Goal: Find specific page/section: Find specific page/section

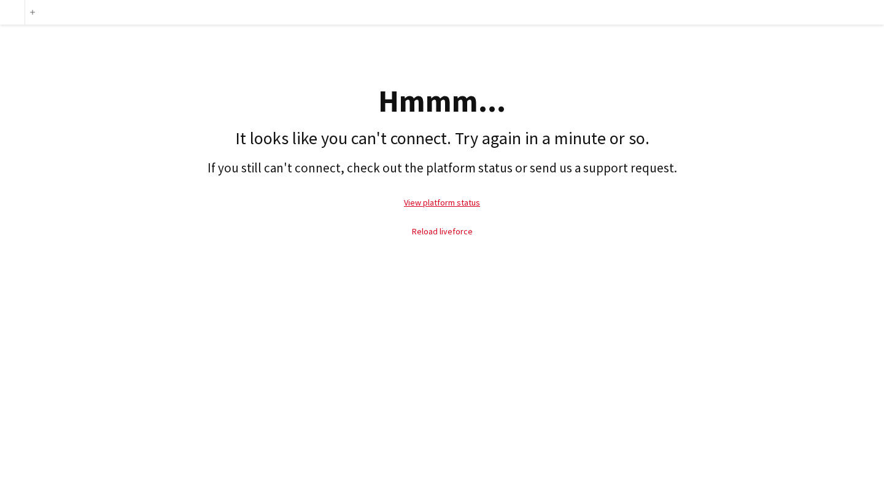
click at [456, 230] on link "Reload liveforce" at bounding box center [442, 231] width 61 height 11
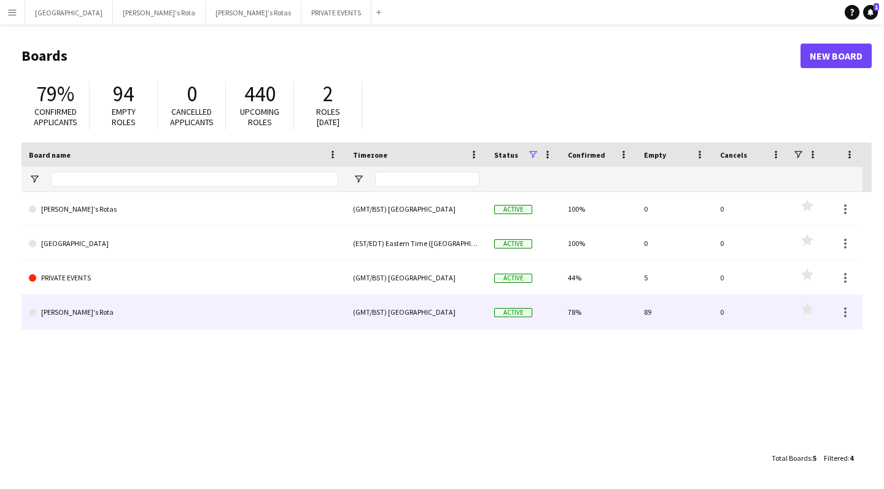
click at [286, 321] on link "[PERSON_NAME]'s Rota" at bounding box center [183, 312] width 309 height 34
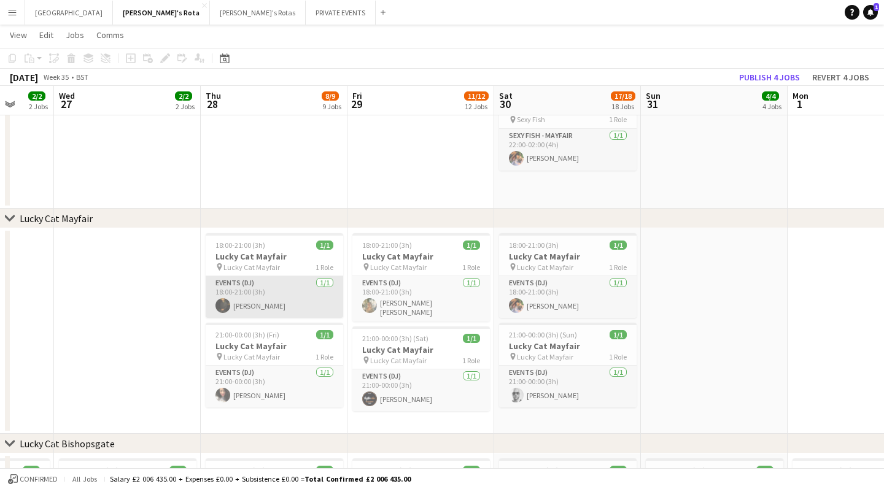
scroll to position [0, 527]
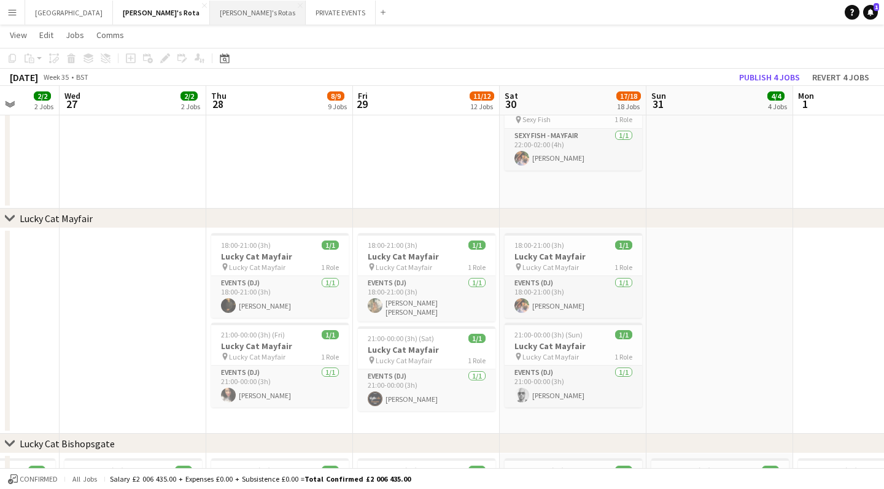
click at [210, 13] on button "[PERSON_NAME]'s Rotas Close" at bounding box center [258, 13] width 96 height 24
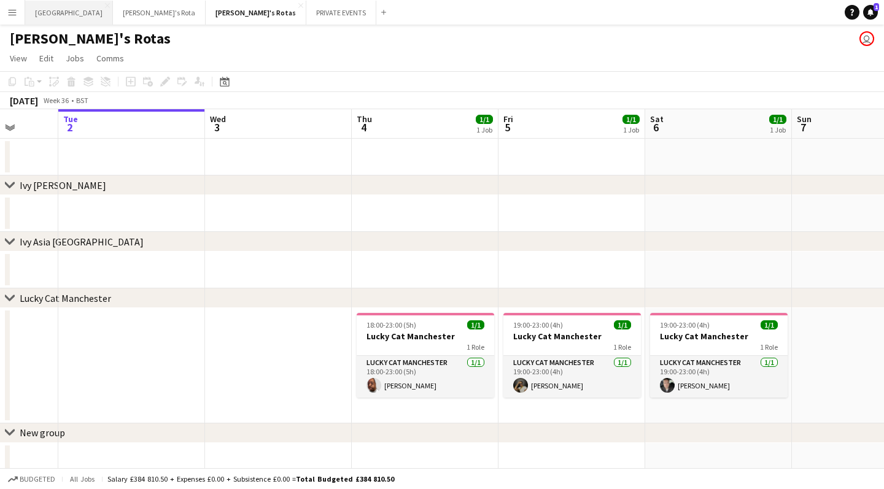
click at [52, 15] on button "MIAMI Close" at bounding box center [69, 13] width 88 height 24
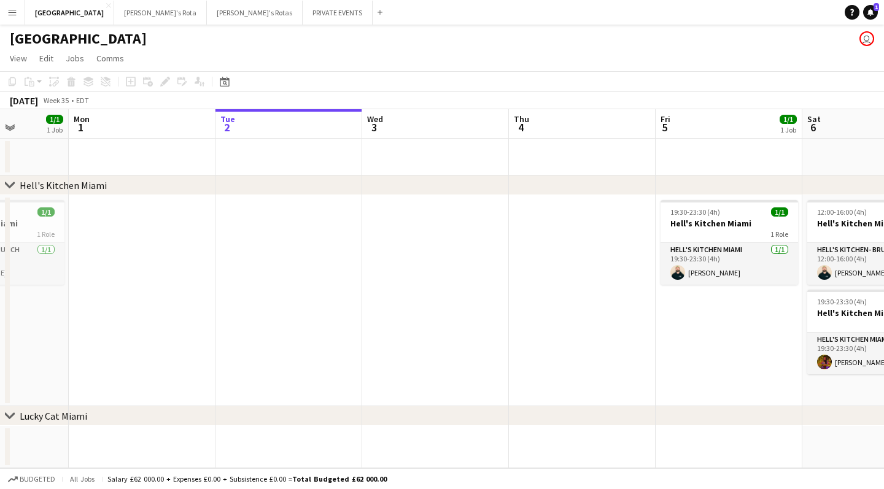
scroll to position [0, 389]
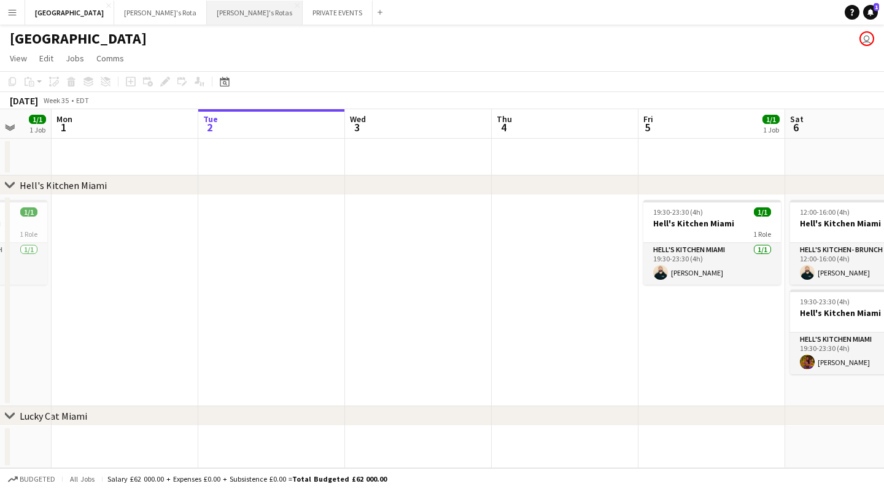
click at [207, 9] on button "[PERSON_NAME]'s Rotas Close" at bounding box center [255, 13] width 96 height 24
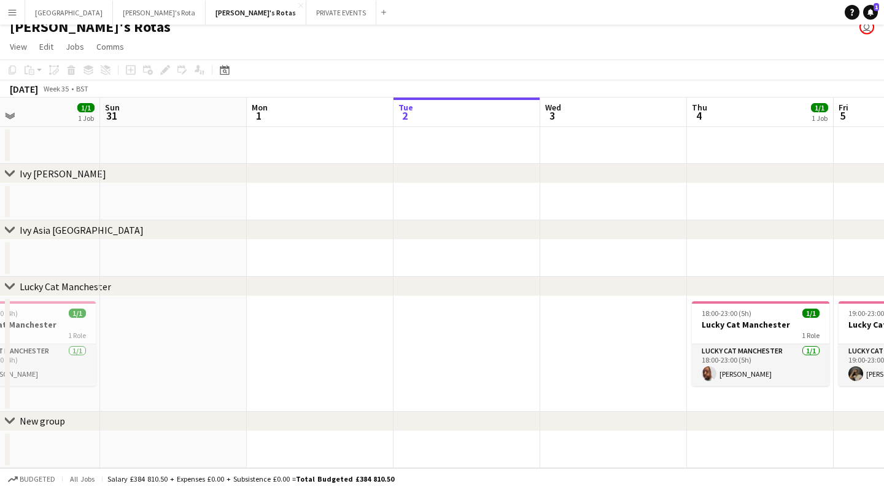
scroll to position [0, 339]
click at [60, 10] on button "MIAMI Close" at bounding box center [69, 13] width 88 height 24
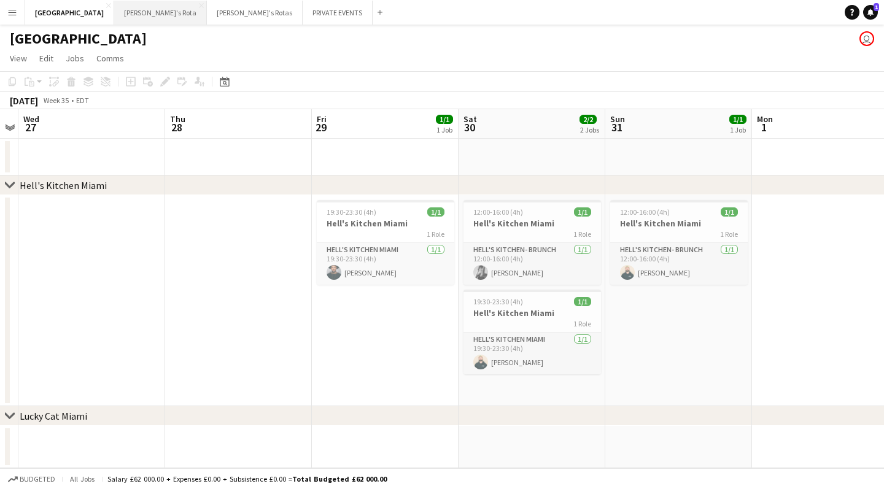
click at [114, 18] on button "[PERSON_NAME]'s Rota Close" at bounding box center [160, 13] width 93 height 24
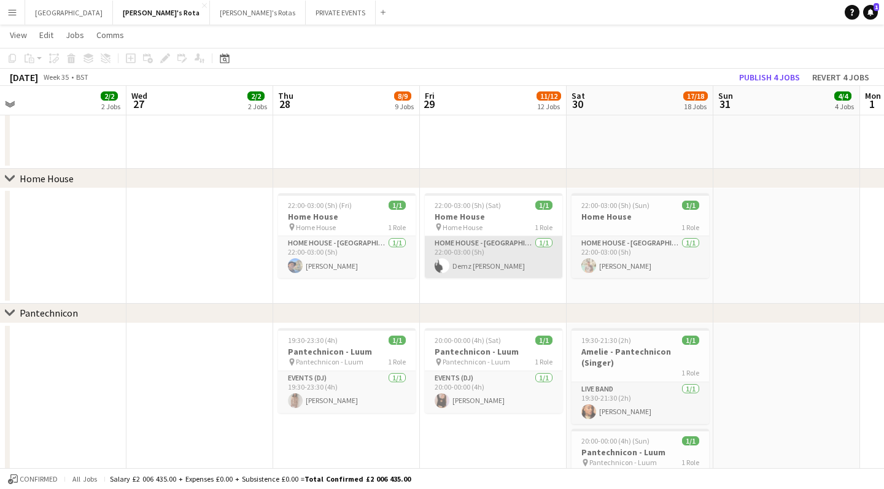
scroll to position [0, 613]
